Goal: Download file/media

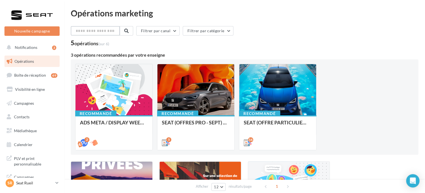
click at [87, 32] on input "text" at bounding box center [95, 30] width 49 height 9
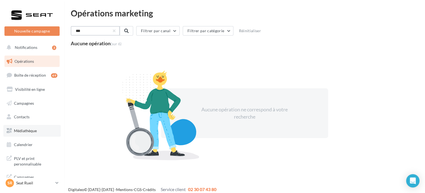
type input "***"
click at [21, 125] on link "Médiathèque" at bounding box center [31, 131] width 57 height 12
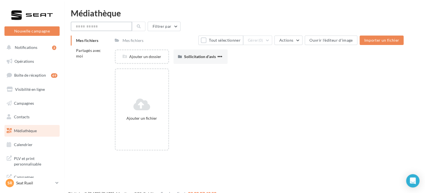
click at [107, 26] on input "text" at bounding box center [101, 26] width 61 height 9
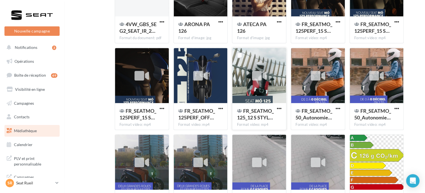
scroll to position [106, 0]
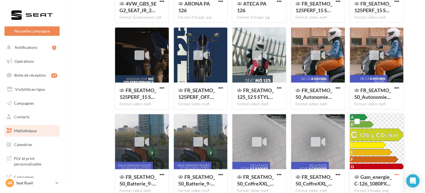
type input "***"
click at [396, 174] on span "button" at bounding box center [396, 174] width 5 height 5
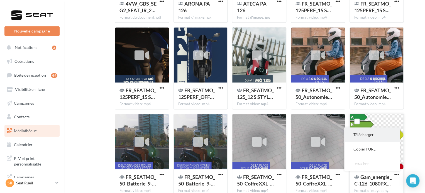
click at [381, 137] on button "Télécharger" at bounding box center [372, 135] width 56 height 14
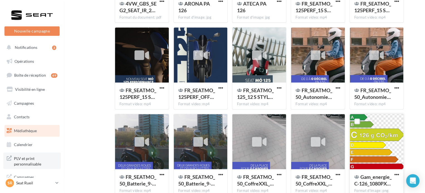
click at [30, 163] on span "PLV et print personnalisable" at bounding box center [35, 161] width 43 height 12
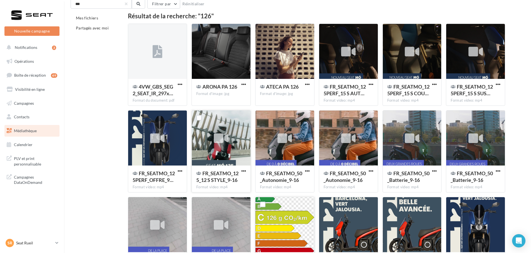
scroll to position [0, 0]
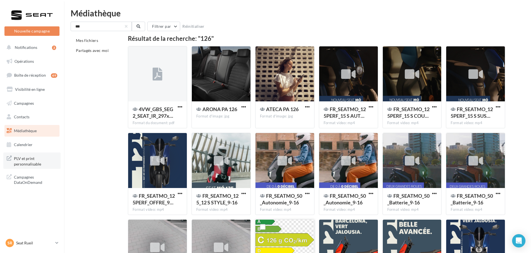
click at [28, 159] on span "PLV et print personnalisable" at bounding box center [35, 161] width 43 height 12
click at [32, 193] on div "SR Seat Rueil SEAT-[GEOGRAPHIC_DATA]" at bounding box center [30, 243] width 48 height 8
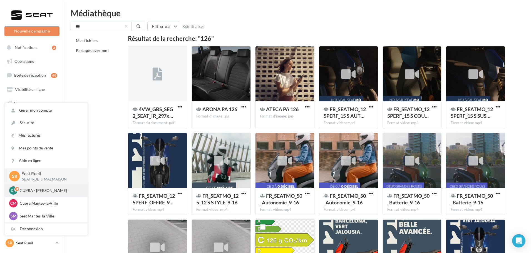
click at [30, 191] on p "CUPRA - [PERSON_NAME]" at bounding box center [50, 191] width 61 height 6
